Goal: Task Accomplishment & Management: Manage account settings

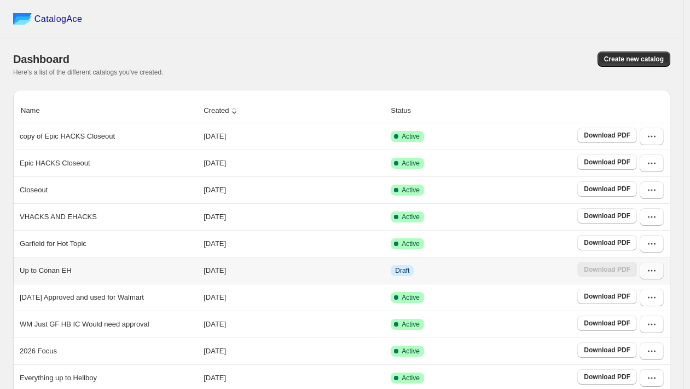
click at [658, 275] on icon "button" at bounding box center [652, 270] width 11 height 11
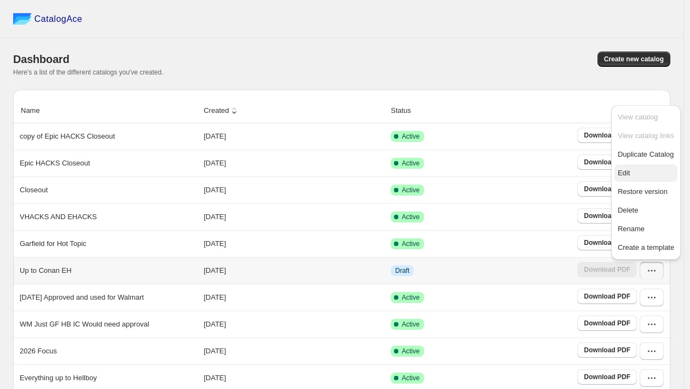
click at [628, 175] on span "Edit" at bounding box center [624, 173] width 12 height 8
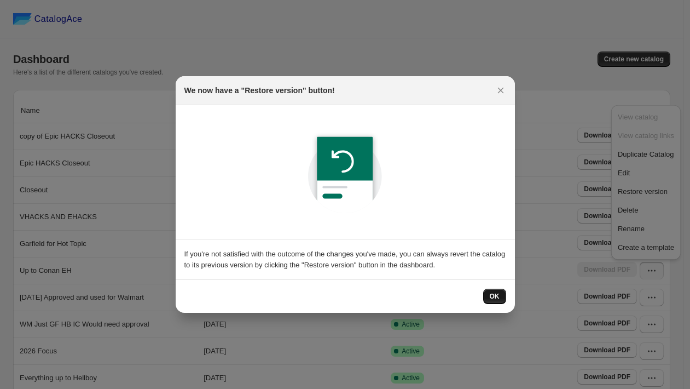
click at [498, 291] on button "OK" at bounding box center [495, 296] width 23 height 15
